Goal: Task Accomplishment & Management: Complete application form

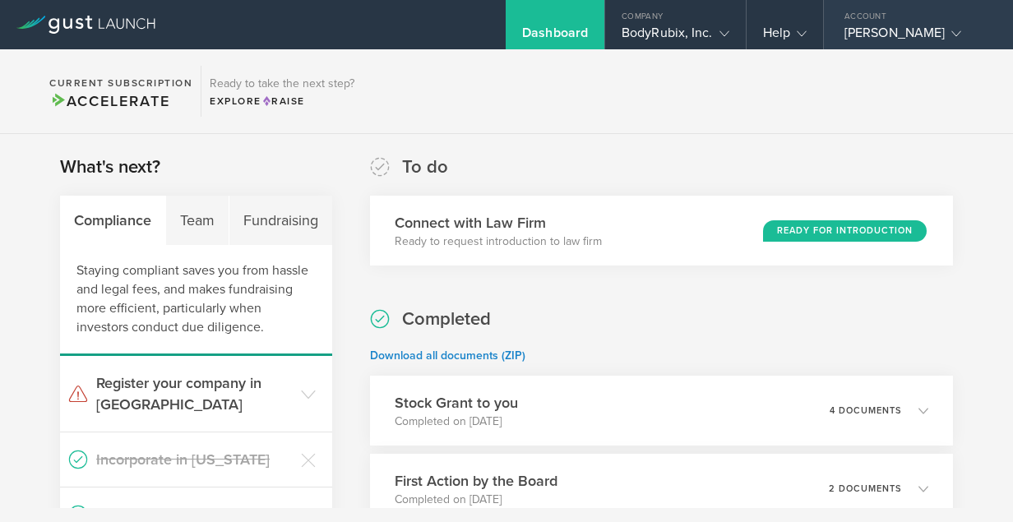
click at [923, 41] on div "[PERSON_NAME]" at bounding box center [914, 37] width 140 height 25
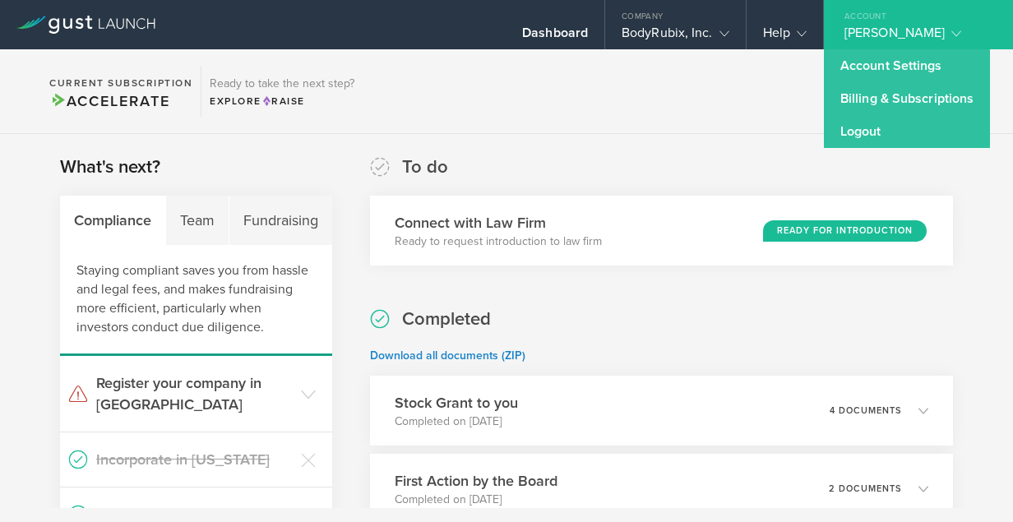
click at [723, 98] on section "Current Subscription Accelerate Ready to take the next step? Explore Raise" at bounding box center [506, 91] width 1013 height 85
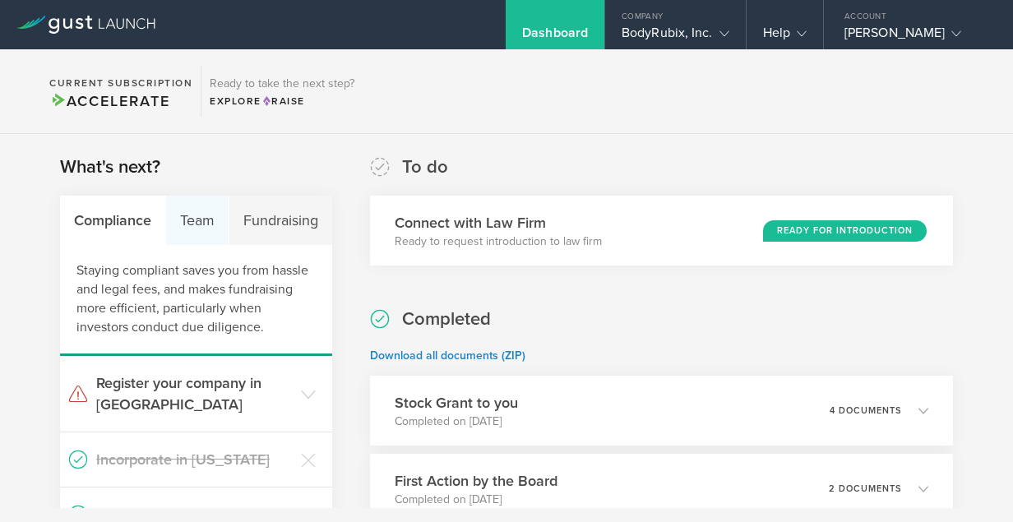
click at [210, 220] on div "Team" at bounding box center [197, 220] width 63 height 49
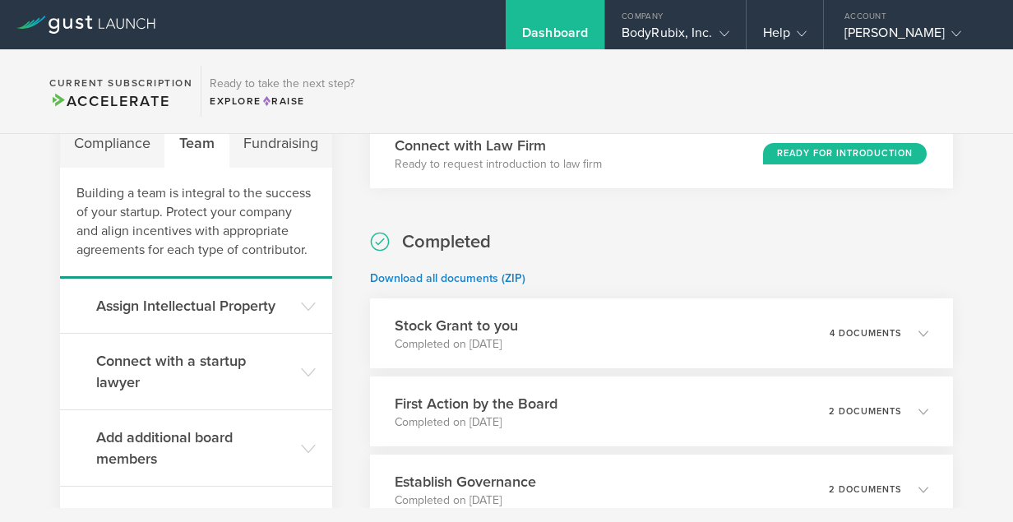
scroll to position [46, 0]
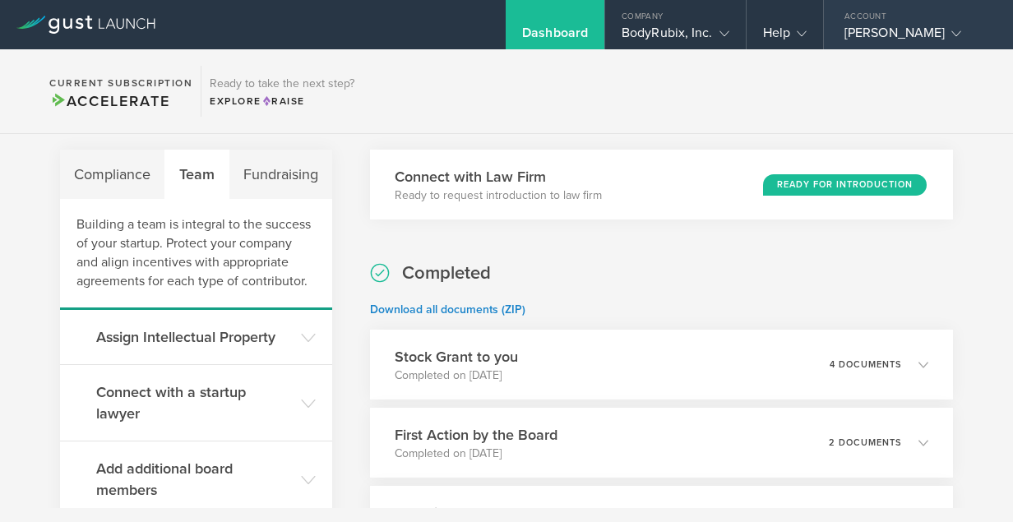
click at [952, 36] on gust-icon at bounding box center [952, 33] width 16 height 16
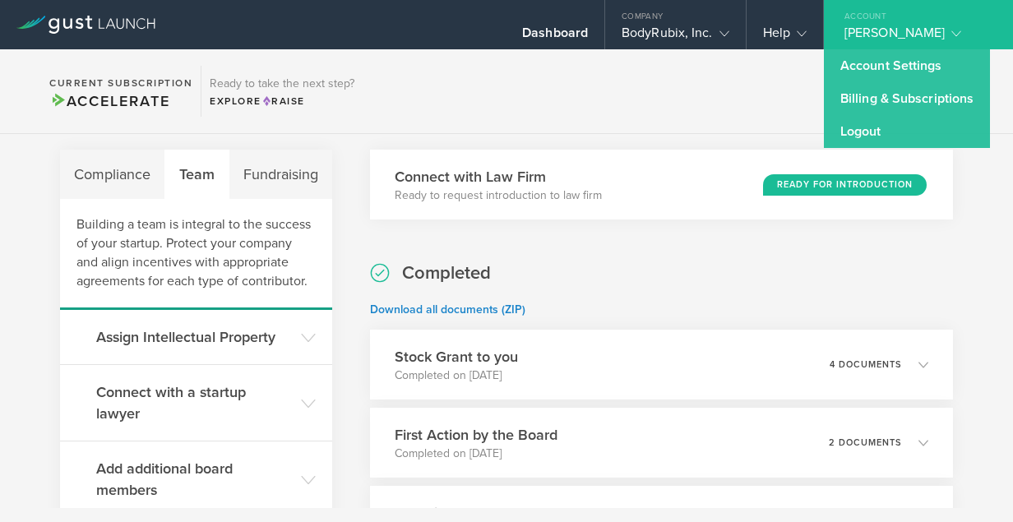
click at [732, 101] on section "Current Subscription Accelerate Ready to take the next step? Explore Raise" at bounding box center [506, 91] width 1013 height 85
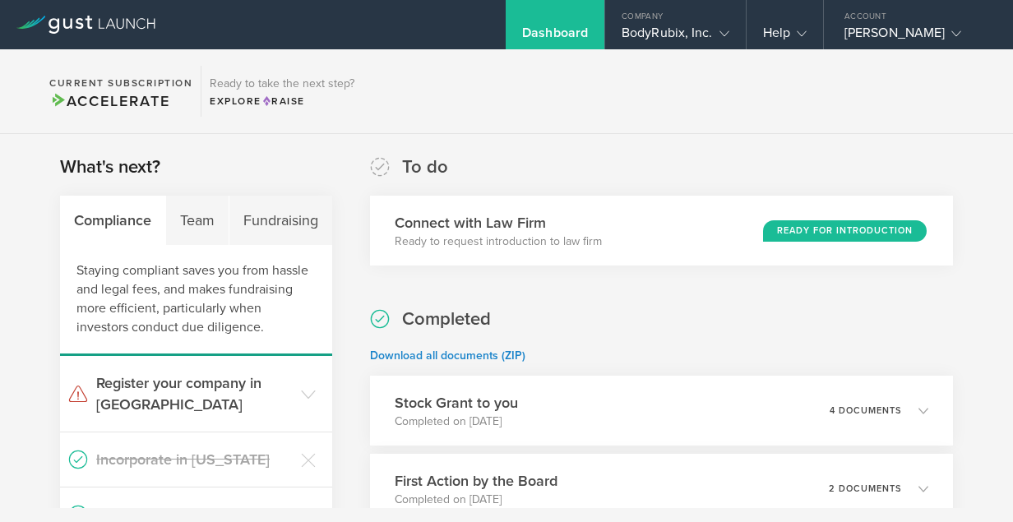
click at [550, 32] on div "Dashboard" at bounding box center [555, 37] width 66 height 25
click at [543, 21] on div "Dashboard" at bounding box center [555, 24] width 99 height 49
click at [659, 21] on div "Company" at bounding box center [675, 12] width 141 height 25
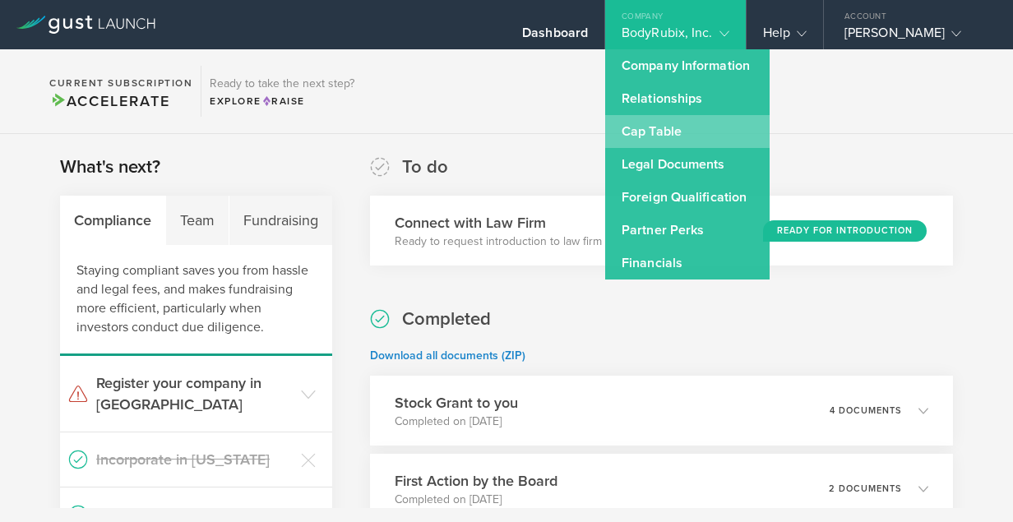
click at [656, 124] on link "Cap Table" at bounding box center [687, 131] width 164 height 33
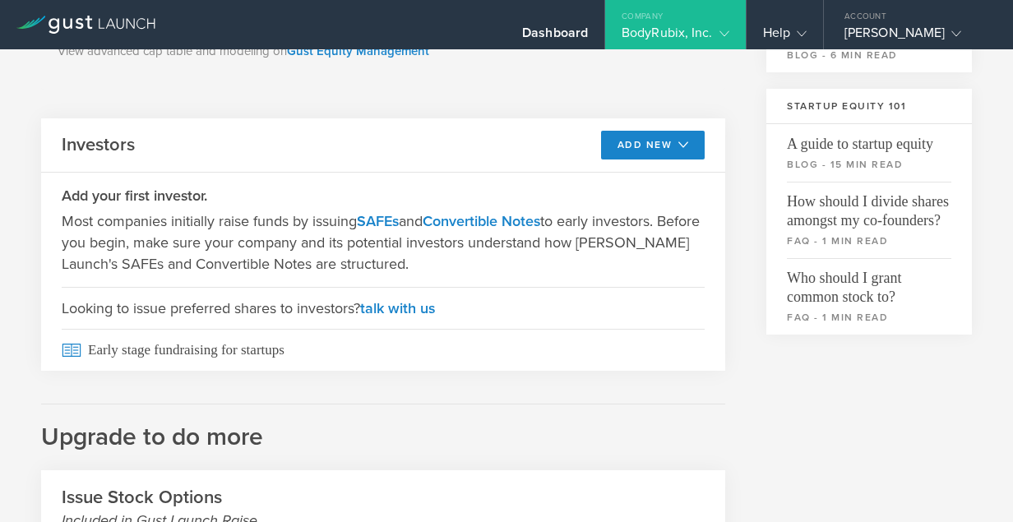
scroll to position [498, 0]
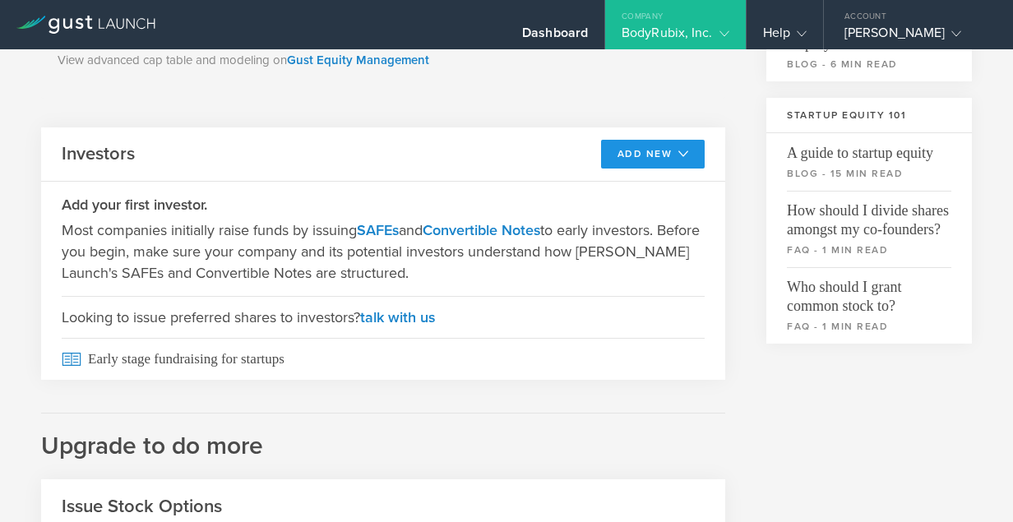
click at [640, 145] on button "Add New" at bounding box center [653, 154] width 104 height 29
click at [617, 185] on li "SAFE" at bounding box center [639, 191] width 118 height 32
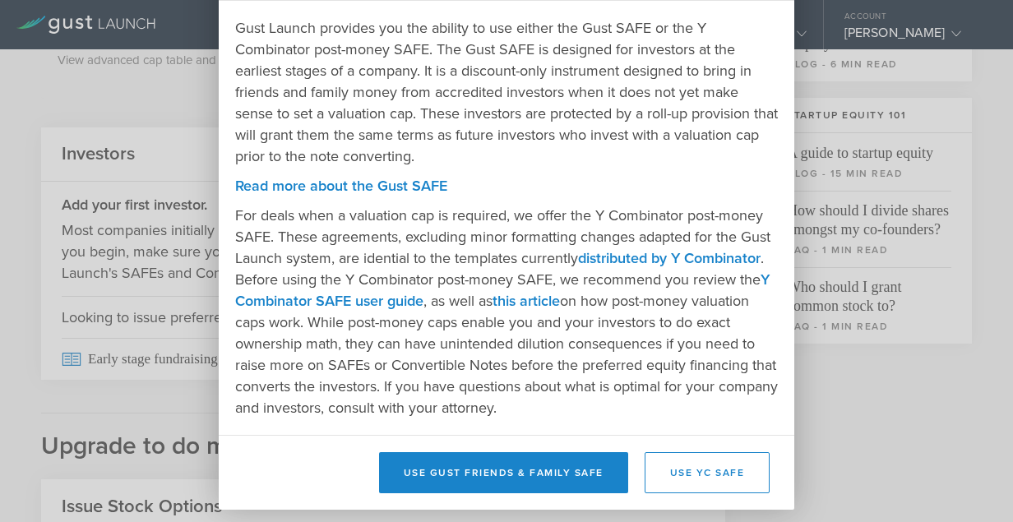
scroll to position [85, 0]
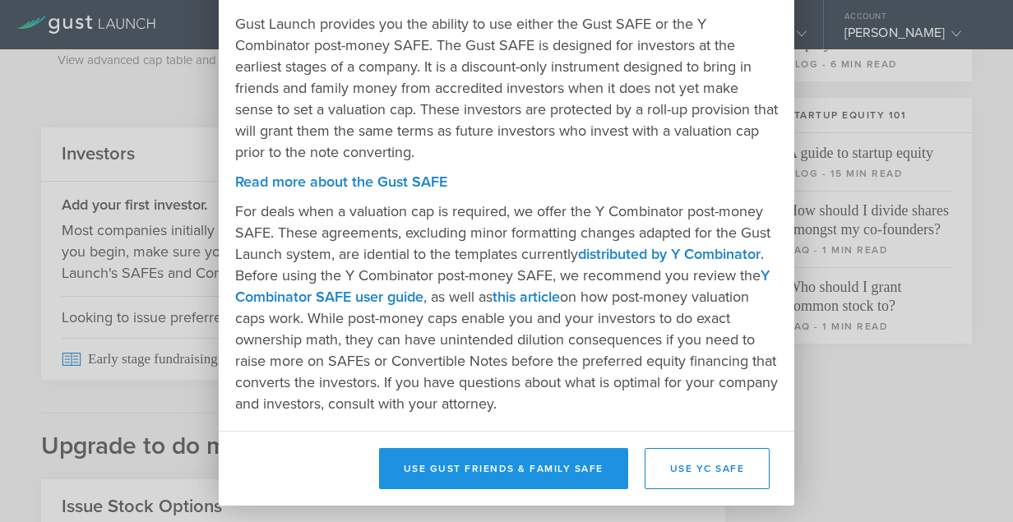
click at [583, 465] on button "Use Gust Friends & Family SAFE" at bounding box center [503, 468] width 249 height 41
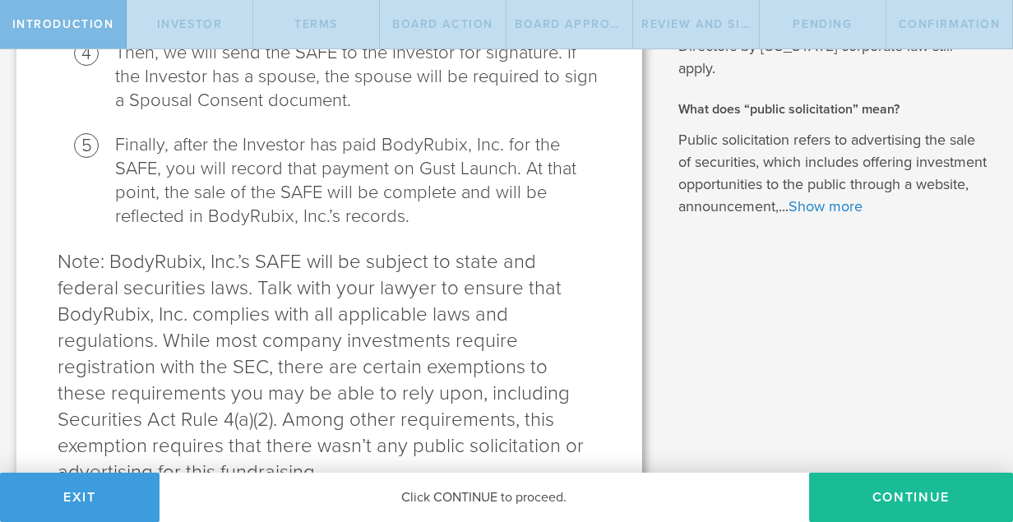
scroll to position [874, 0]
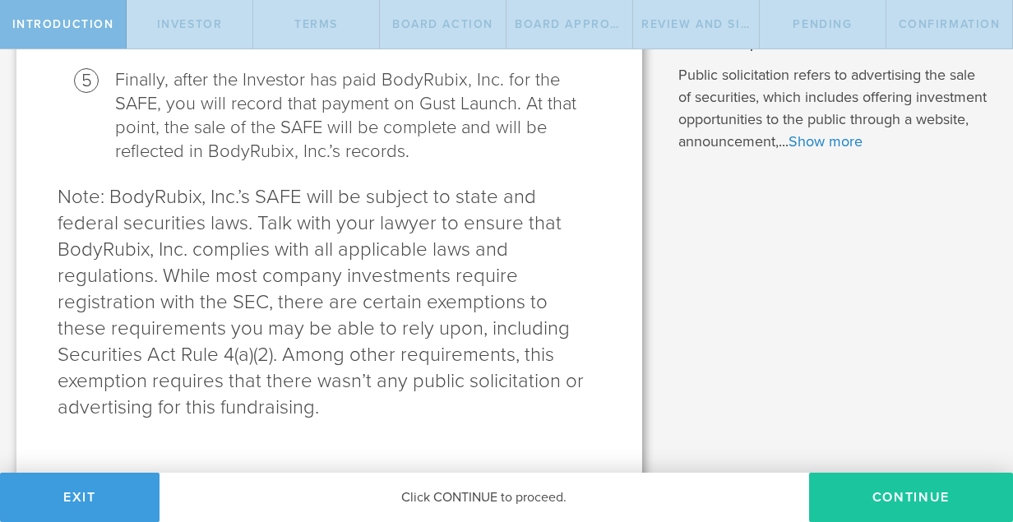
click at [881, 498] on button "Continue" at bounding box center [911, 497] width 204 height 49
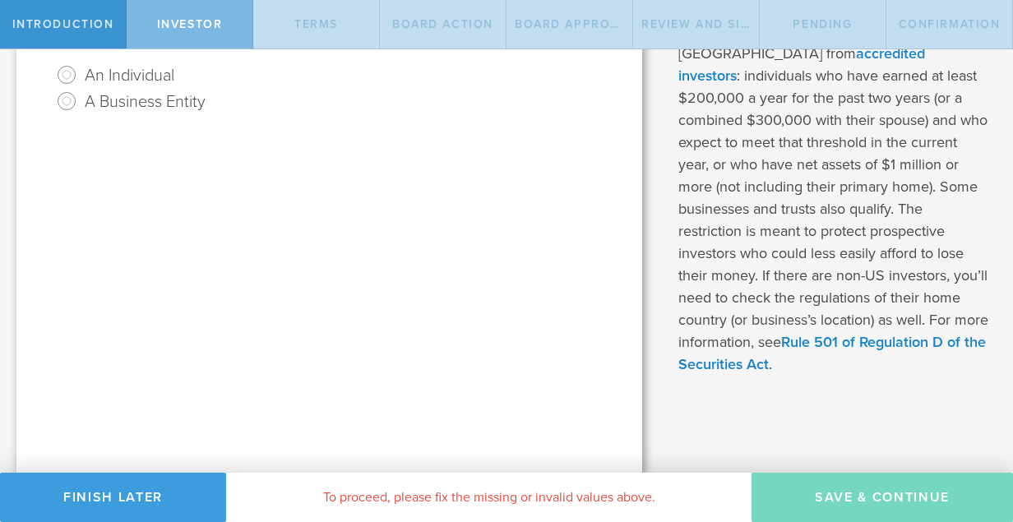
scroll to position [0, 0]
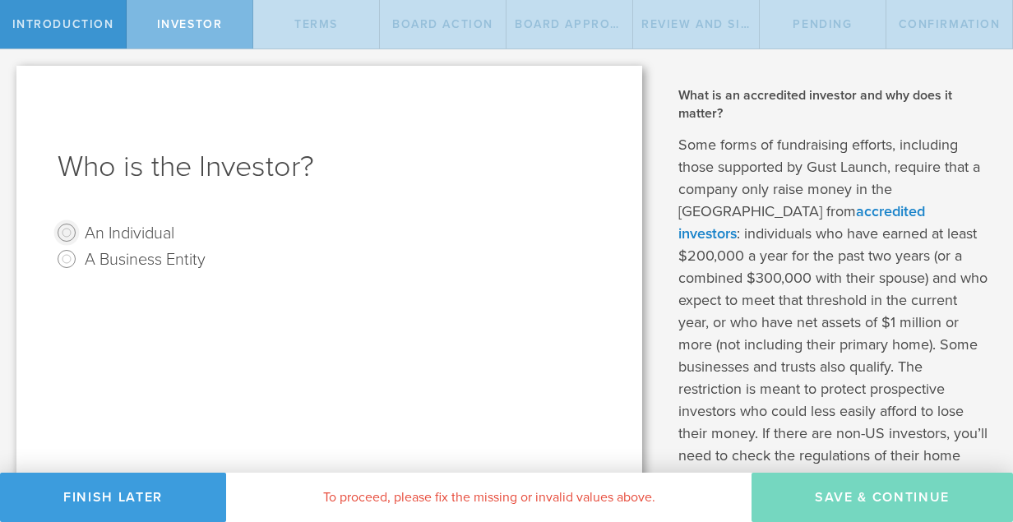
click at [68, 231] on input "An Individual" at bounding box center [66, 232] width 26 height 26
radio input "true"
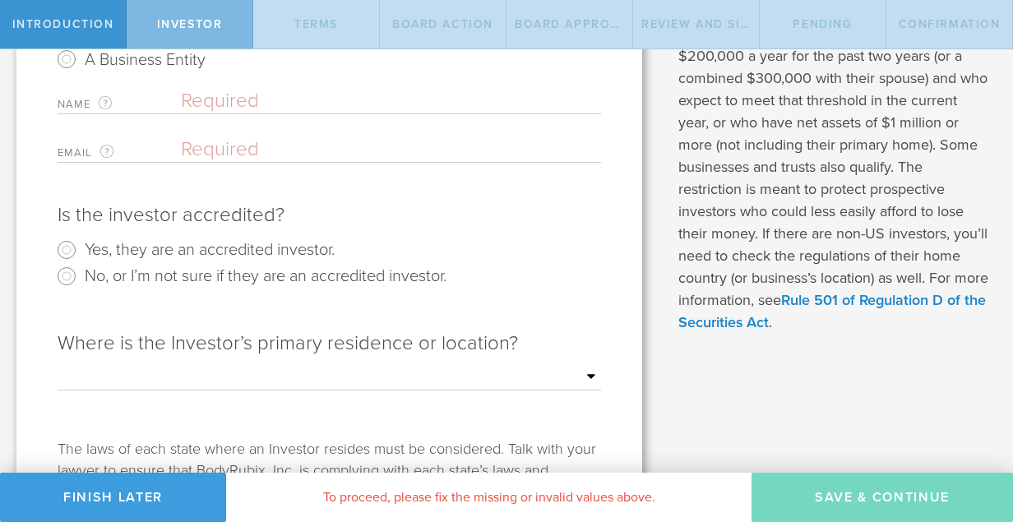
scroll to position [201, 0]
click at [261, 293] on div "Is the investor accredited? Yes, they are an accredited investor. No, or I’m no…" at bounding box center [329, 248] width 543 height 128
